Goal: Task Accomplishment & Management: Use online tool/utility

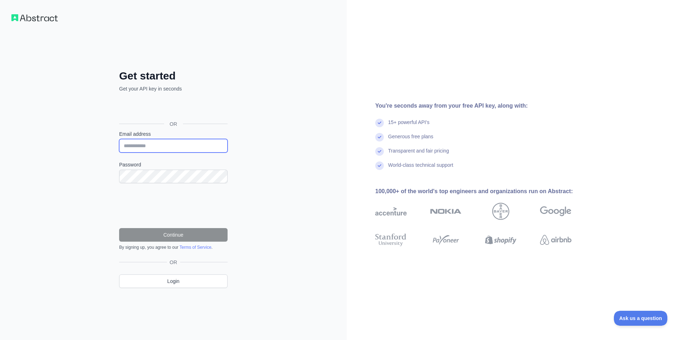
click at [187, 145] on input "Email address" at bounding box center [173, 146] width 108 height 14
type input "**********"
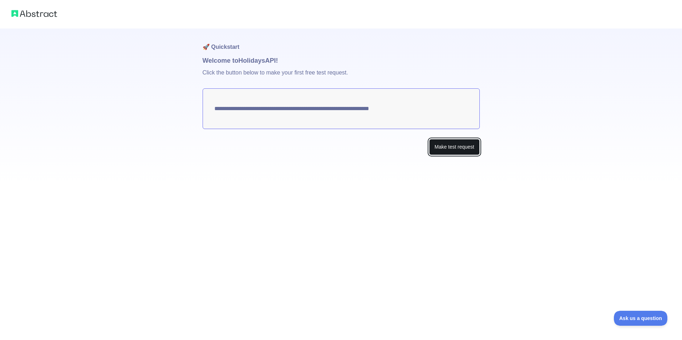
click at [454, 152] on button "Make test request" at bounding box center [454, 147] width 50 height 16
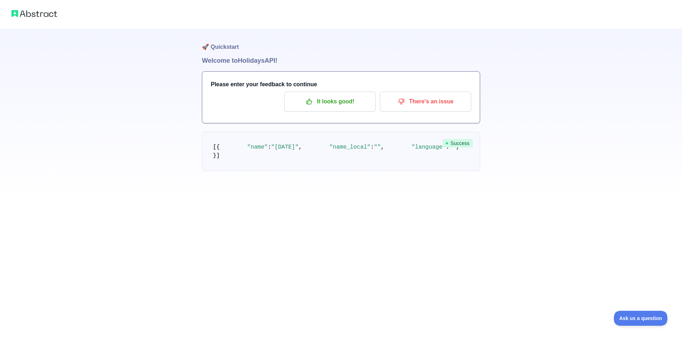
click at [497, 126] on div "🚀 Quickstart Welcome to Holidays API! Please enter your feedback to continue It…" at bounding box center [341, 100] width 682 height 200
click at [197, 163] on div "🚀 Quickstart Welcome to Holidays API! Please enter your feedback to continue It…" at bounding box center [341, 100] width 682 height 200
click at [337, 106] on p "It looks good!" at bounding box center [330, 102] width 81 height 12
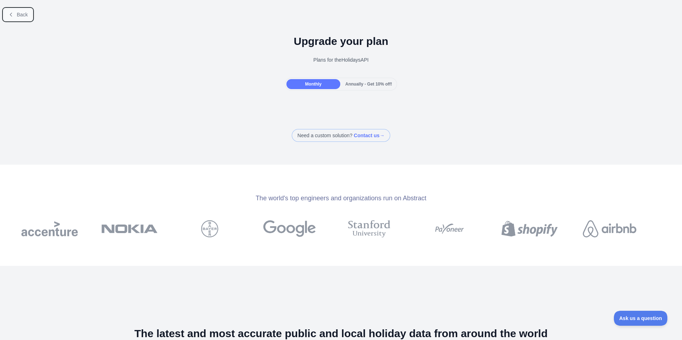
click at [27, 17] on span "Back" at bounding box center [22, 15] width 11 height 6
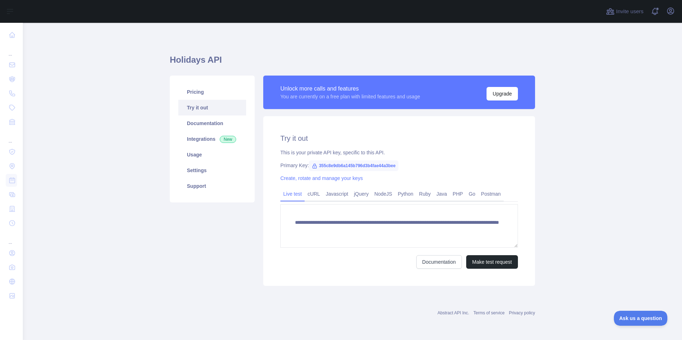
click at [337, 166] on span "355c8e9db6a145b796d3b4fae44a3bee" at bounding box center [354, 166] width 90 height 11
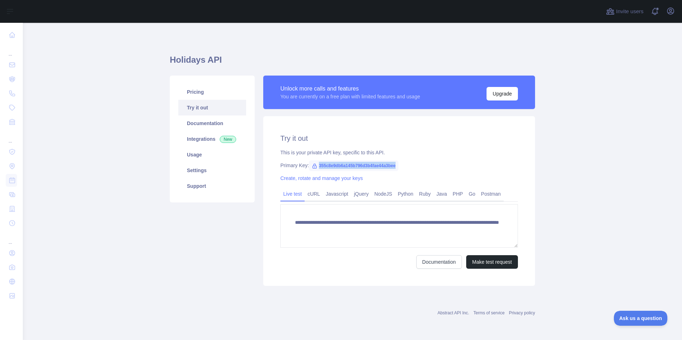
click at [337, 166] on span "355c8e9db6a145b796d3b4fae44a3bee" at bounding box center [354, 166] width 90 height 11
copy span "355c8e9db6a145b796d3b4fae44a3bee"
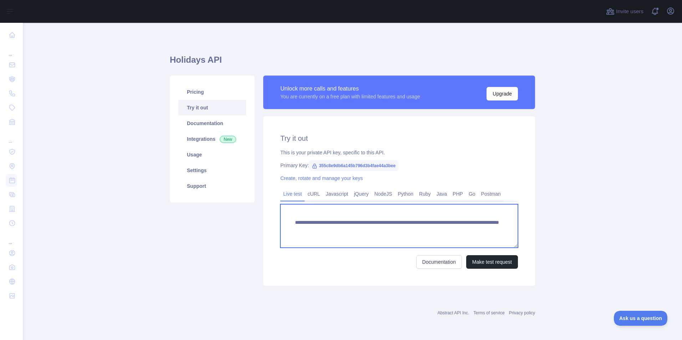
drag, startPoint x: 295, startPoint y: 223, endPoint x: 329, endPoint y: 236, distance: 36.1
click at [329, 236] on textarea "**********" at bounding box center [399, 226] width 238 height 44
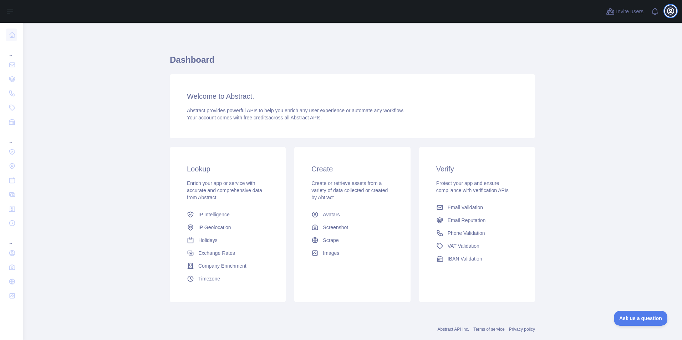
click at [672, 12] on icon "button" at bounding box center [671, 11] width 9 height 9
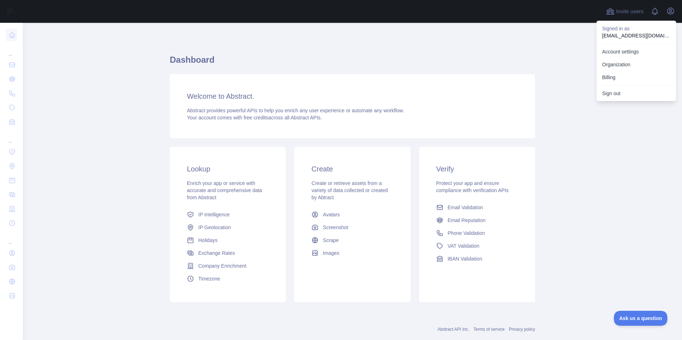
click at [561, 47] on main "Dashboard Welcome to Abstract. Abstract provides powerful APIs to help you enri…" at bounding box center [352, 182] width 659 height 318
